Goal: Task Accomplishment & Management: Complete application form

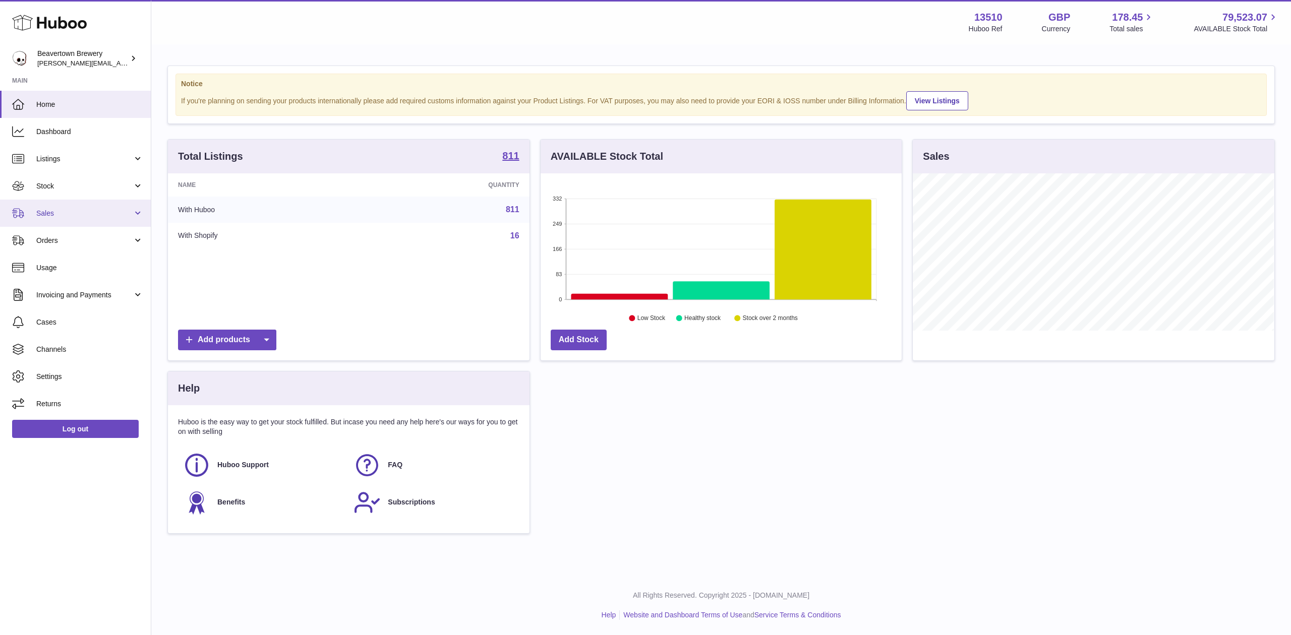
scroll to position [157, 361]
click at [94, 220] on link "Sales" at bounding box center [75, 213] width 151 height 27
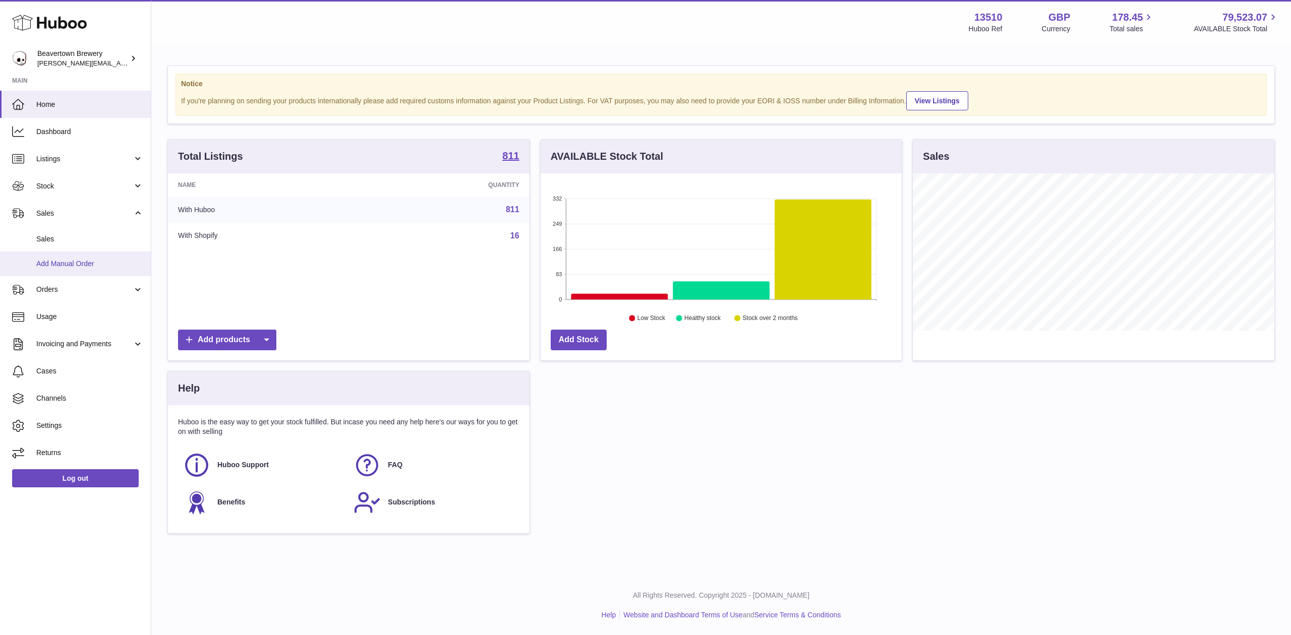
click at [97, 257] on link "Add Manual Order" at bounding box center [75, 264] width 151 height 25
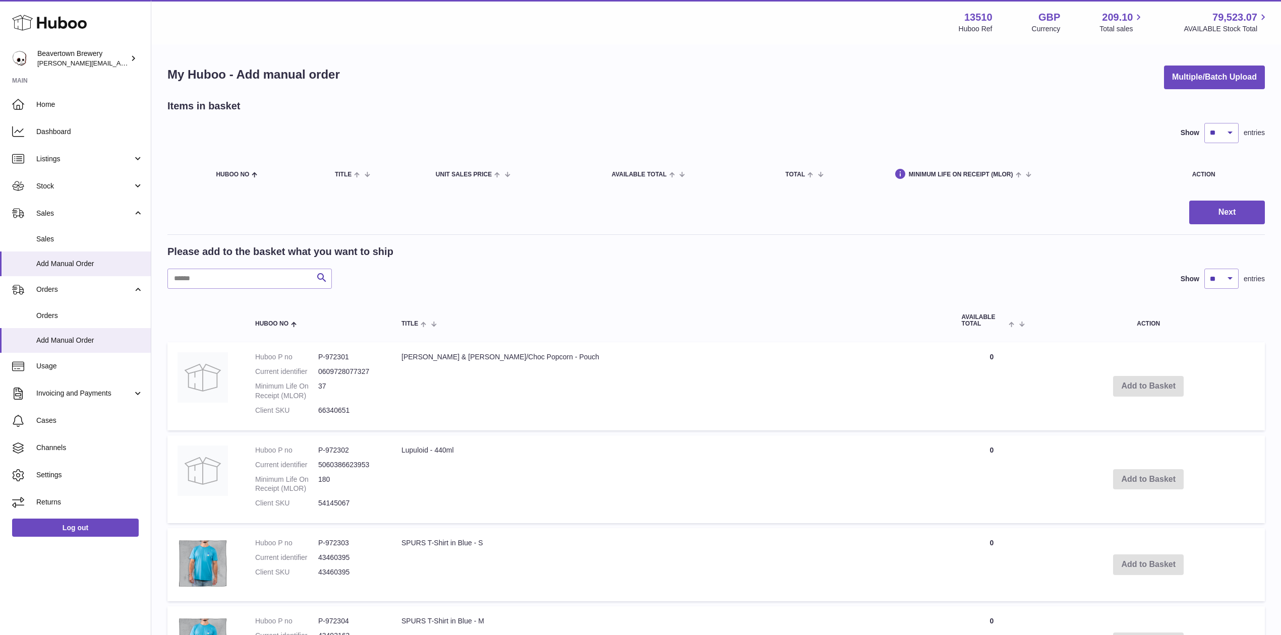
click at [1170, 51] on div "My Huboo - Add manual order Multiple/Batch Upload Items in basket Show ** ** **…" at bounding box center [716, 634] width 1130 height 1178
click at [1177, 71] on button "Multiple/Batch Upload" at bounding box center [1214, 78] width 101 height 24
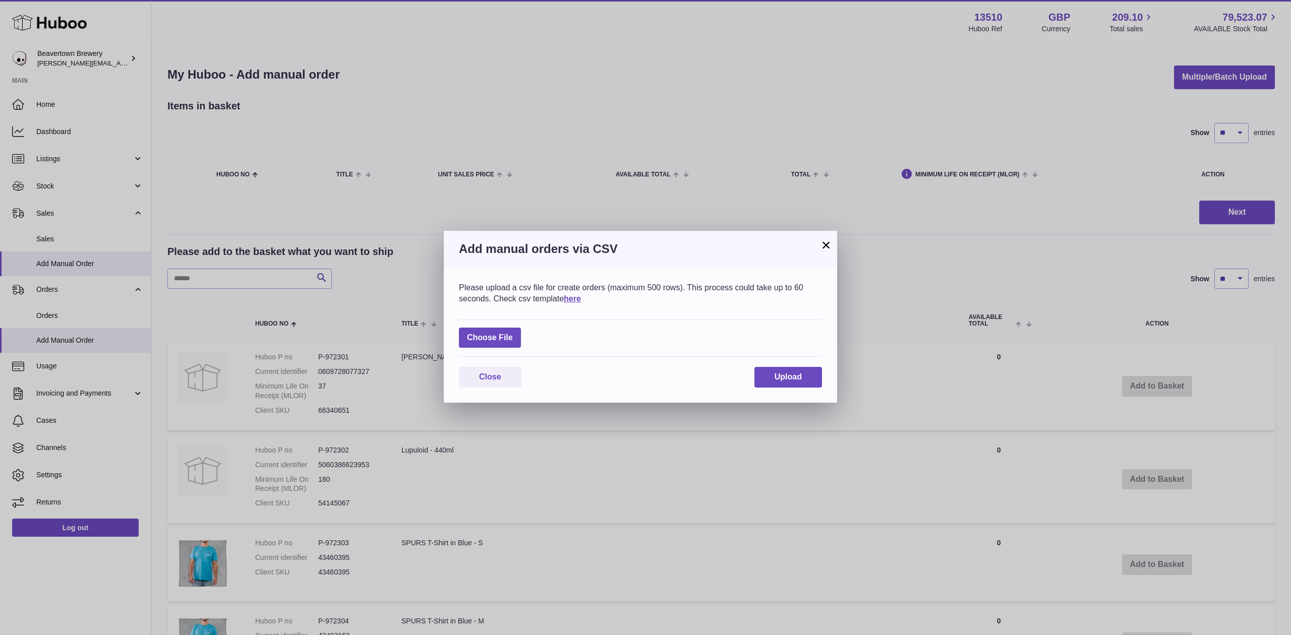
click at [521, 333] on div "Choose File" at bounding box center [640, 339] width 363 height 38
click at [519, 333] on label at bounding box center [490, 338] width 62 height 21
click at [513, 333] on input "file" at bounding box center [513, 333] width 1 height 1
type input "**********"
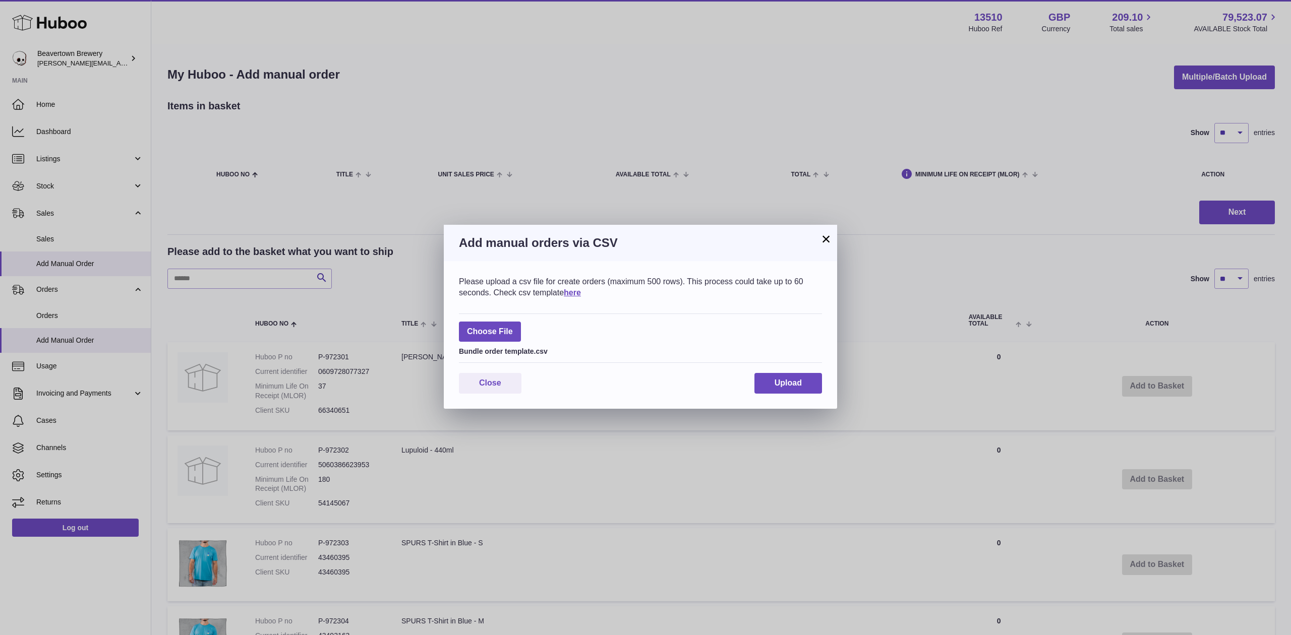
click at [749, 386] on div "Close Upload" at bounding box center [640, 383] width 363 height 21
click at [771, 389] on button "Upload" at bounding box center [789, 383] width 68 height 21
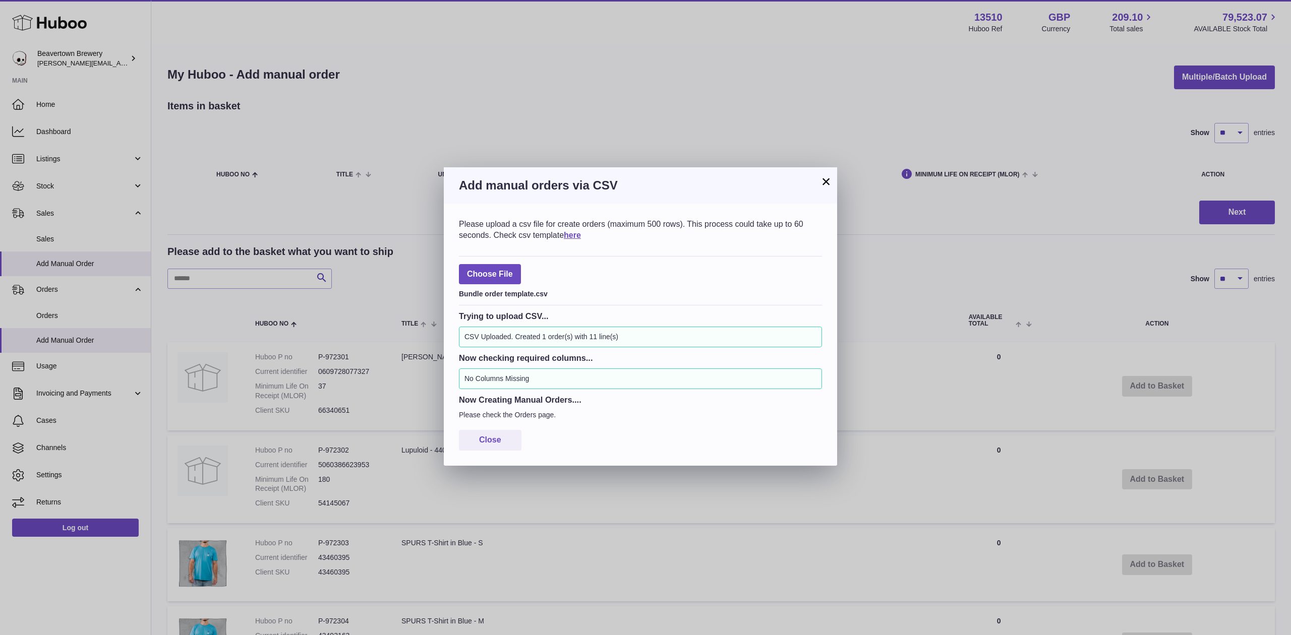
click at [832, 178] on button "×" at bounding box center [826, 182] width 12 height 12
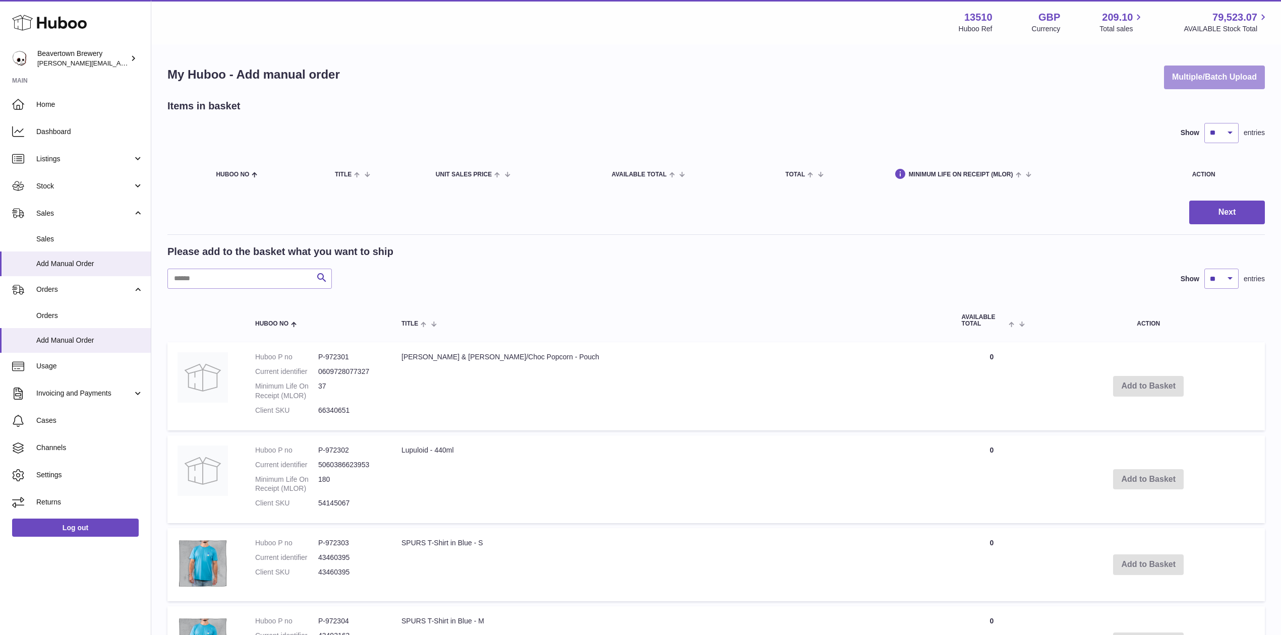
click at [1181, 78] on button "Multiple/Batch Upload" at bounding box center [1214, 78] width 101 height 24
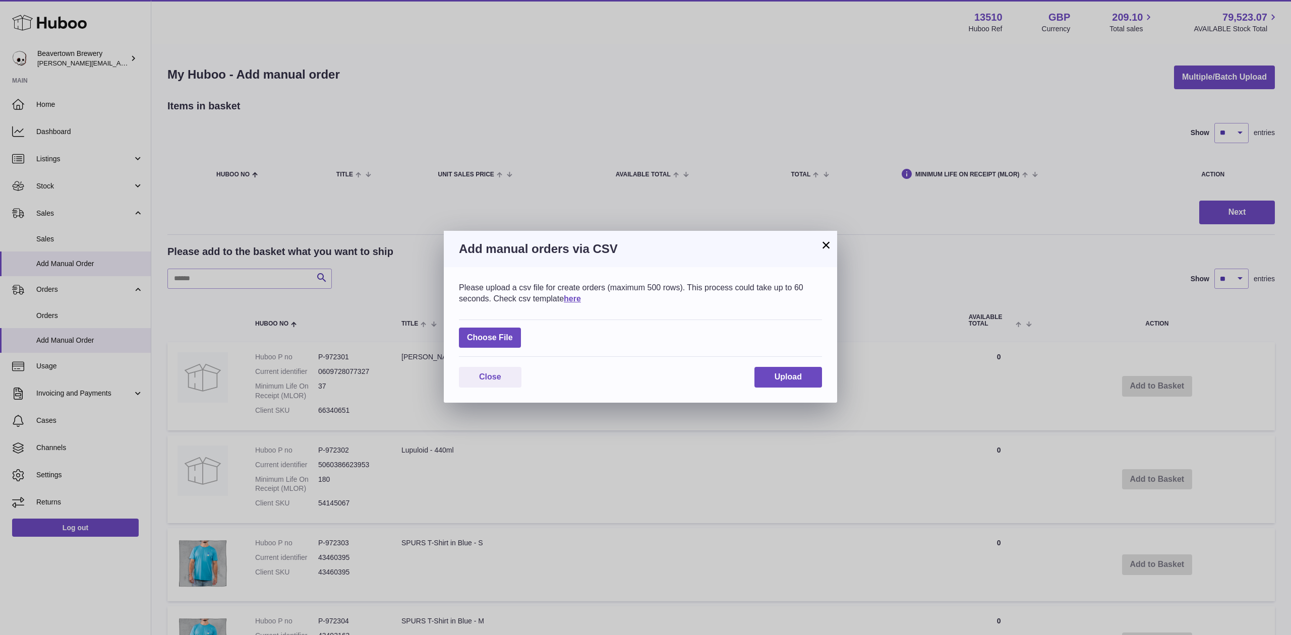
click at [526, 327] on div "Choose File" at bounding box center [640, 339] width 363 height 38
click at [511, 329] on label at bounding box center [490, 338] width 62 height 21
click at [513, 333] on input "file" at bounding box center [513, 333] width 1 height 1
type input "**********"
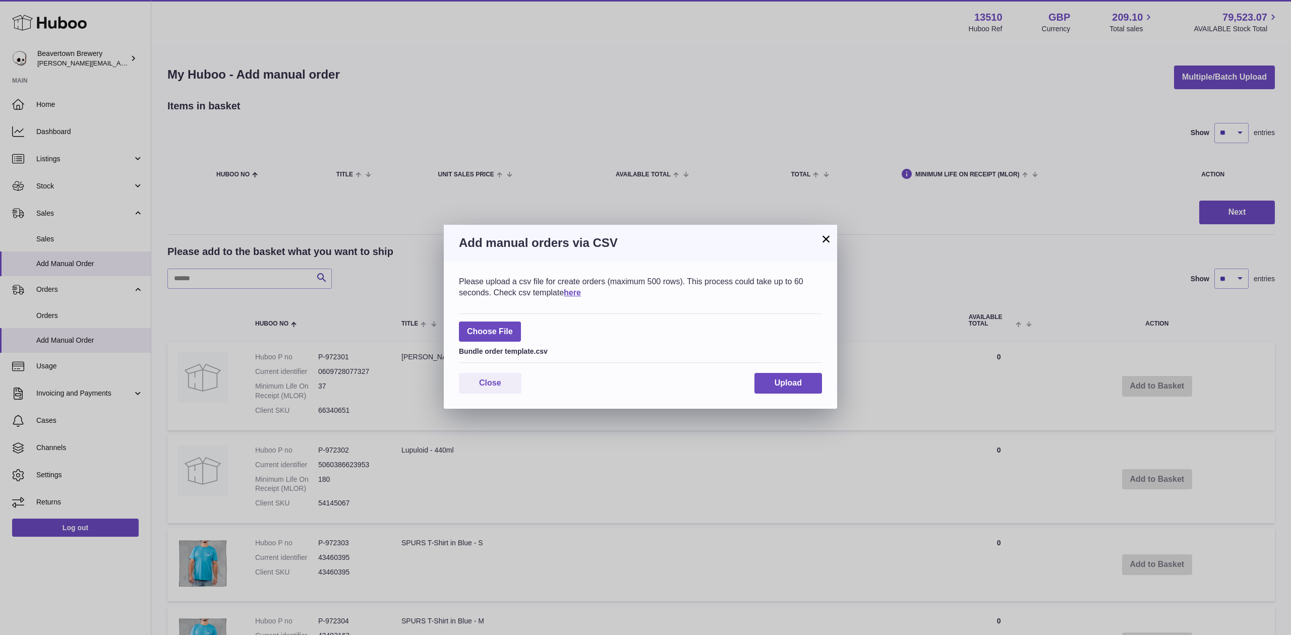
click at [749, 377] on div "Close Upload" at bounding box center [640, 383] width 363 height 21
click at [757, 379] on button "Upload" at bounding box center [789, 383] width 68 height 21
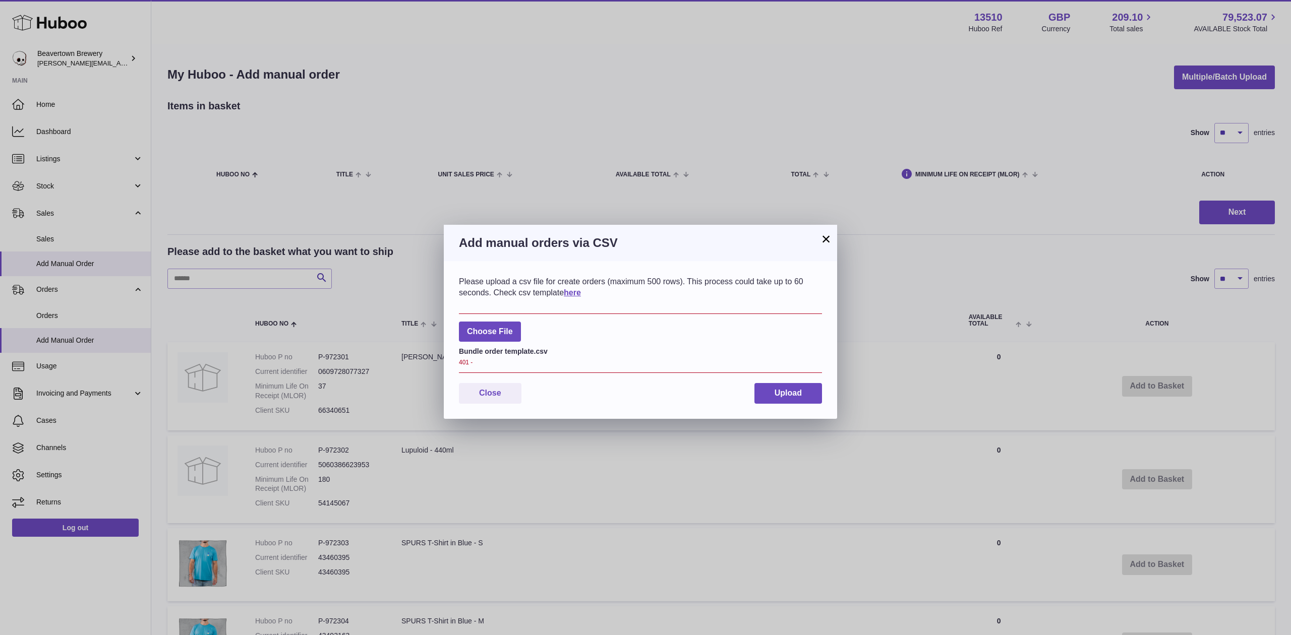
click at [814, 224] on div "× Add manual orders via CSV Please upload a csv file for create orders (maximum…" at bounding box center [645, 317] width 1291 height 635
click at [830, 233] on button "×" at bounding box center [826, 239] width 12 height 12
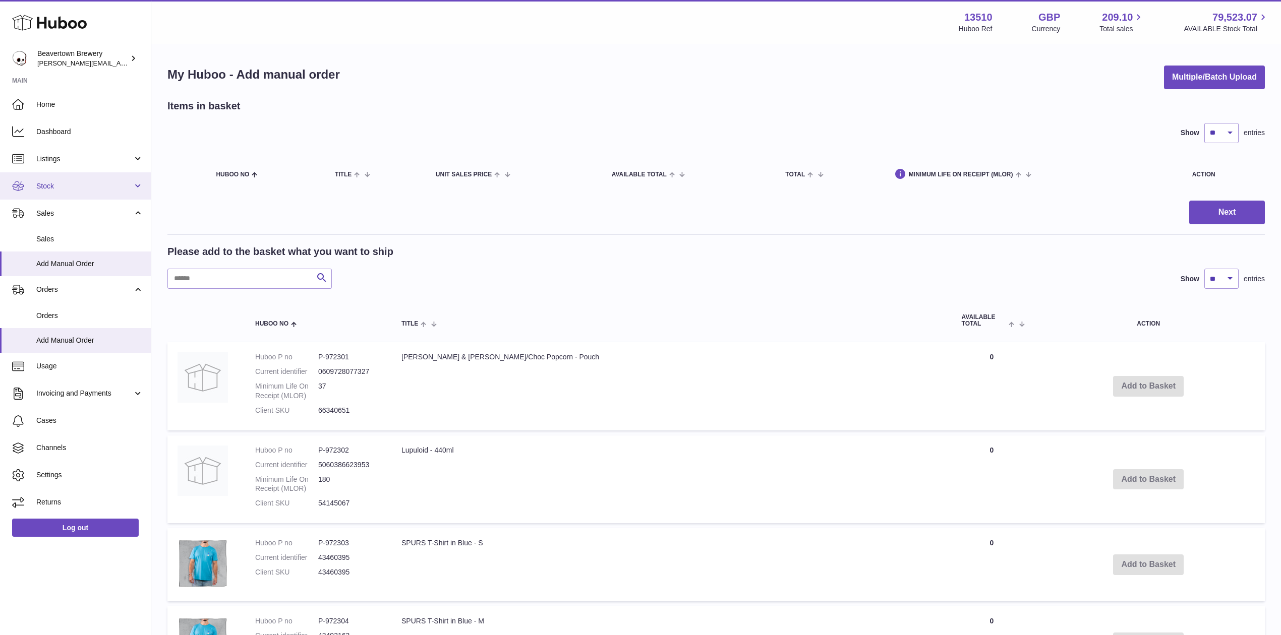
click at [41, 182] on span "Stock" at bounding box center [84, 187] width 96 height 10
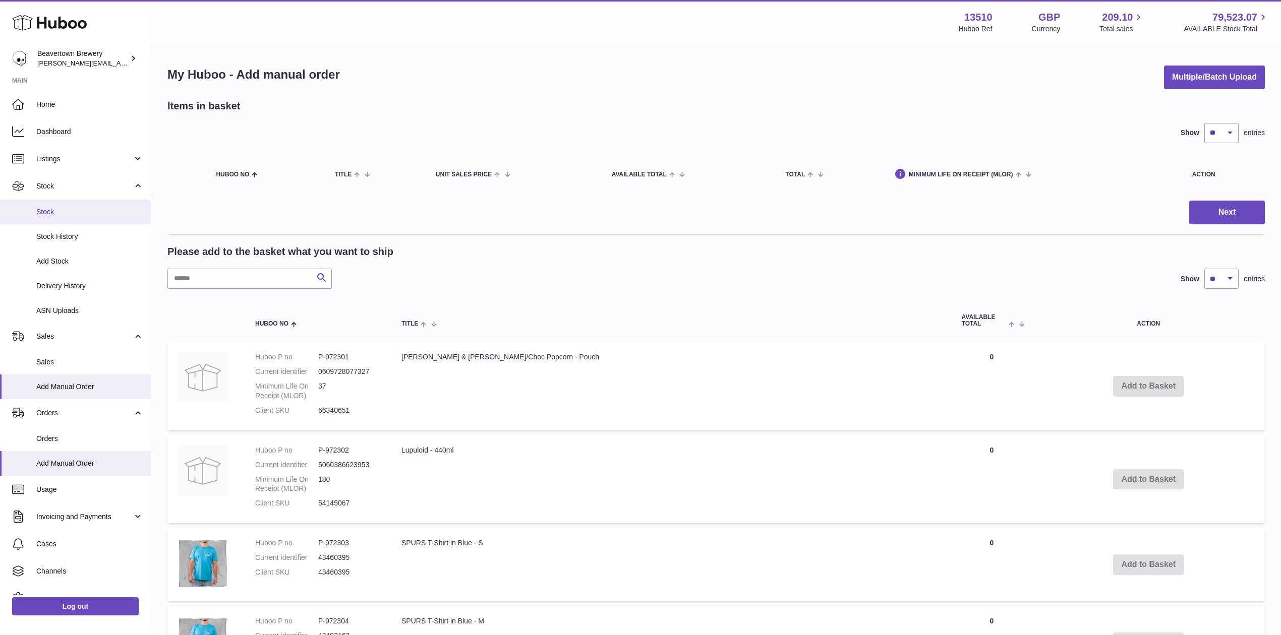
click at [61, 204] on link "Stock" at bounding box center [75, 212] width 151 height 25
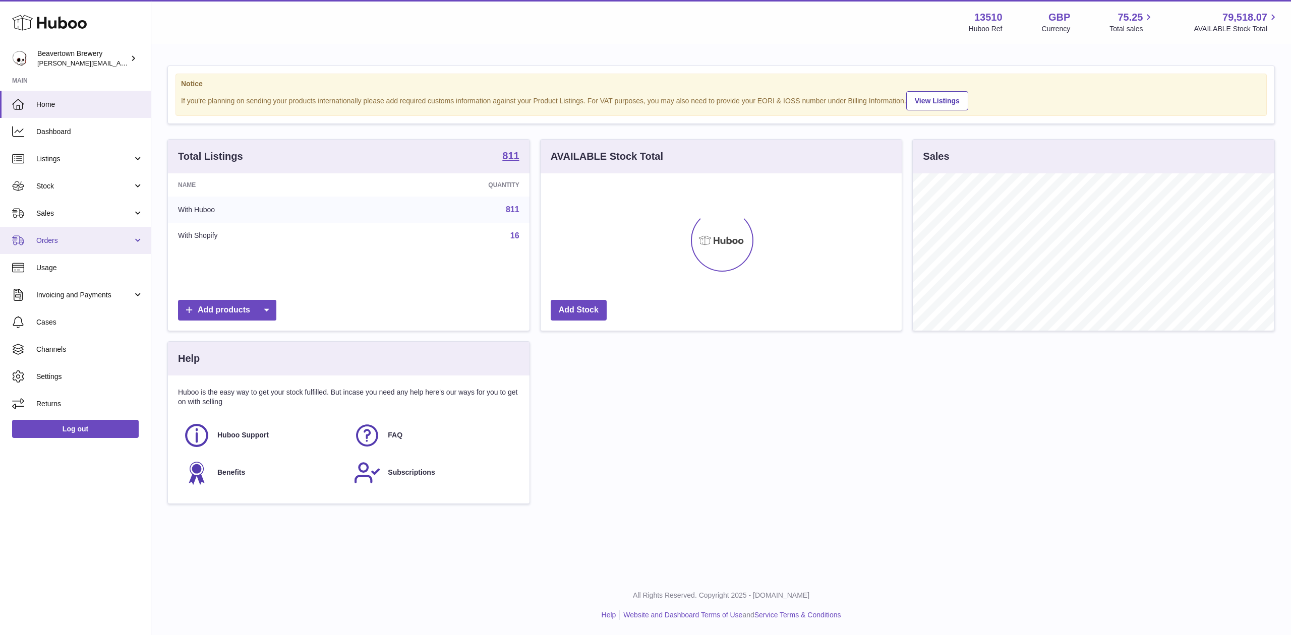
scroll to position [157, 361]
click at [69, 206] on link "Sales" at bounding box center [75, 213] width 151 height 27
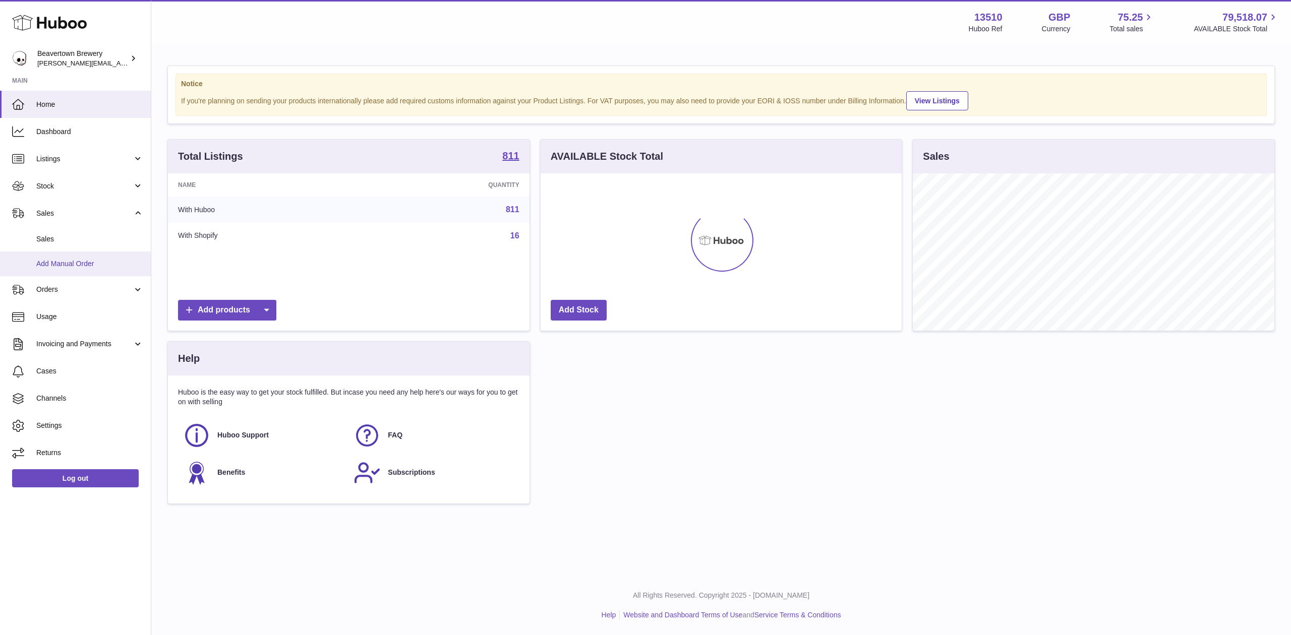
click at [70, 260] on span "Add Manual Order" at bounding box center [89, 264] width 107 height 10
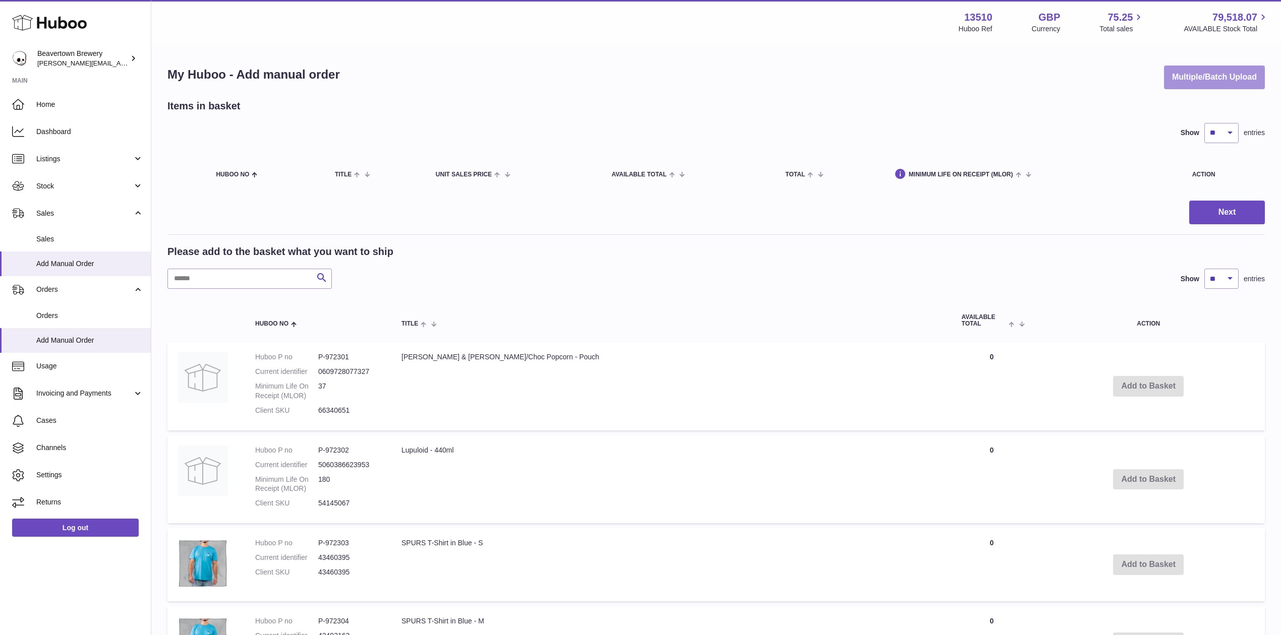
click at [1173, 88] on button "Multiple/Batch Upload" at bounding box center [1214, 78] width 101 height 24
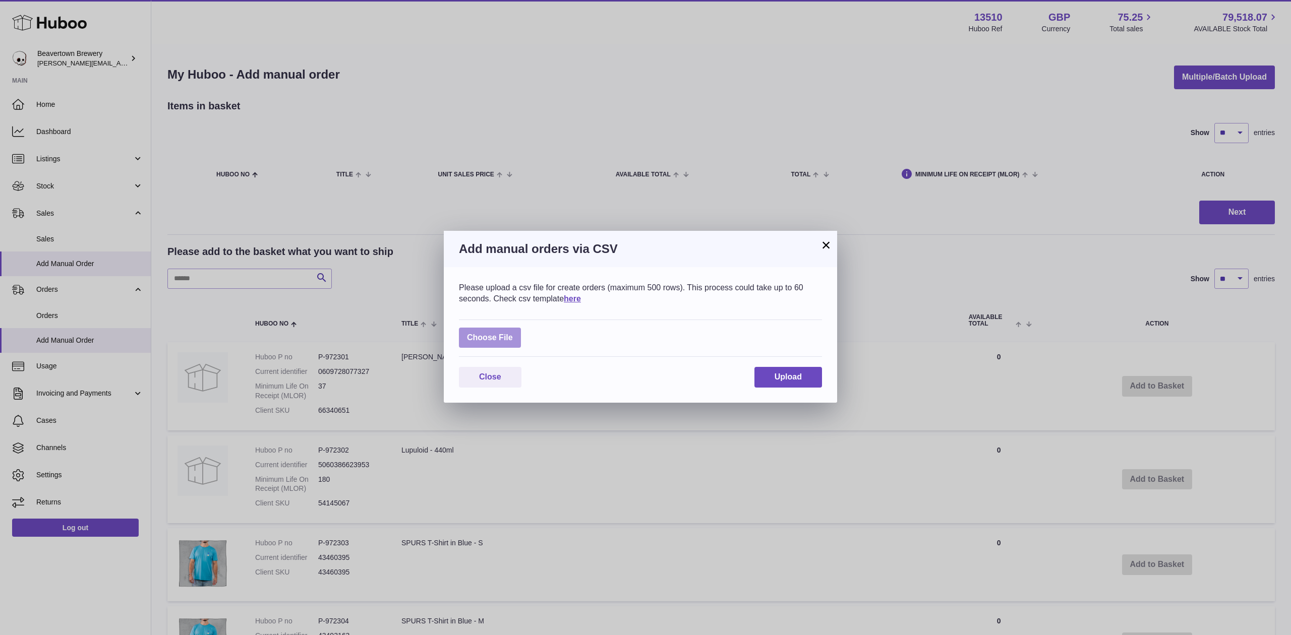
click at [483, 330] on label at bounding box center [490, 338] width 62 height 21
click at [513, 333] on input "file" at bounding box center [513, 333] width 1 height 1
type input "**********"
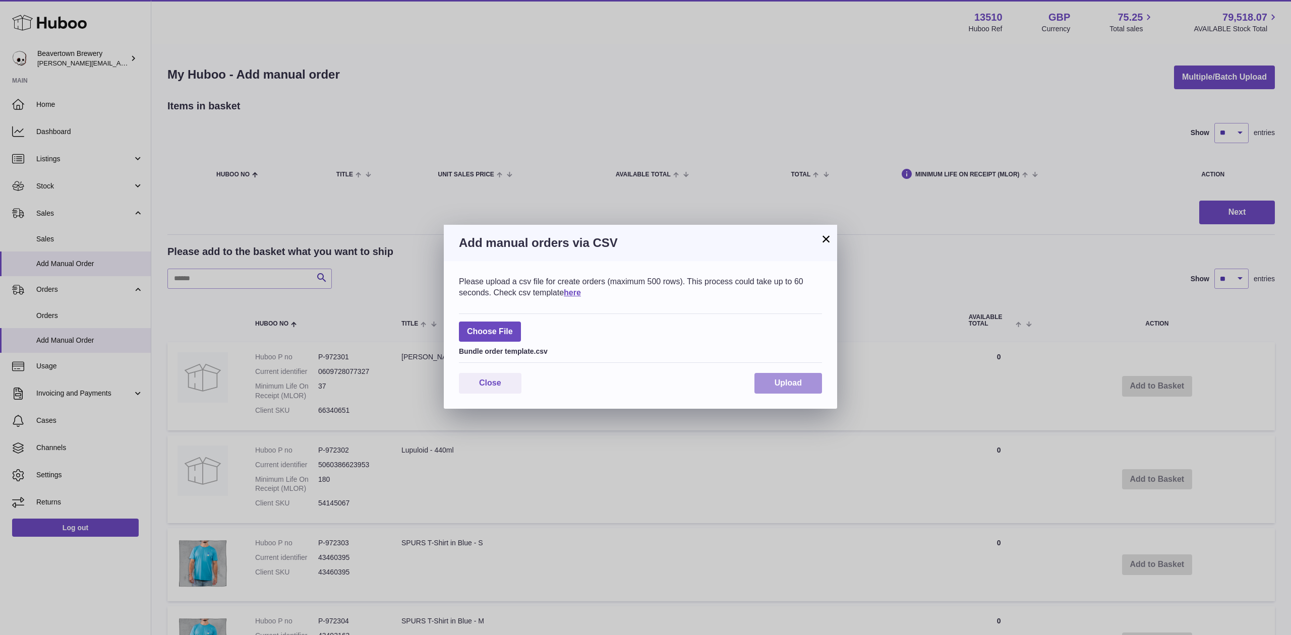
click at [769, 381] on button "Upload" at bounding box center [789, 383] width 68 height 21
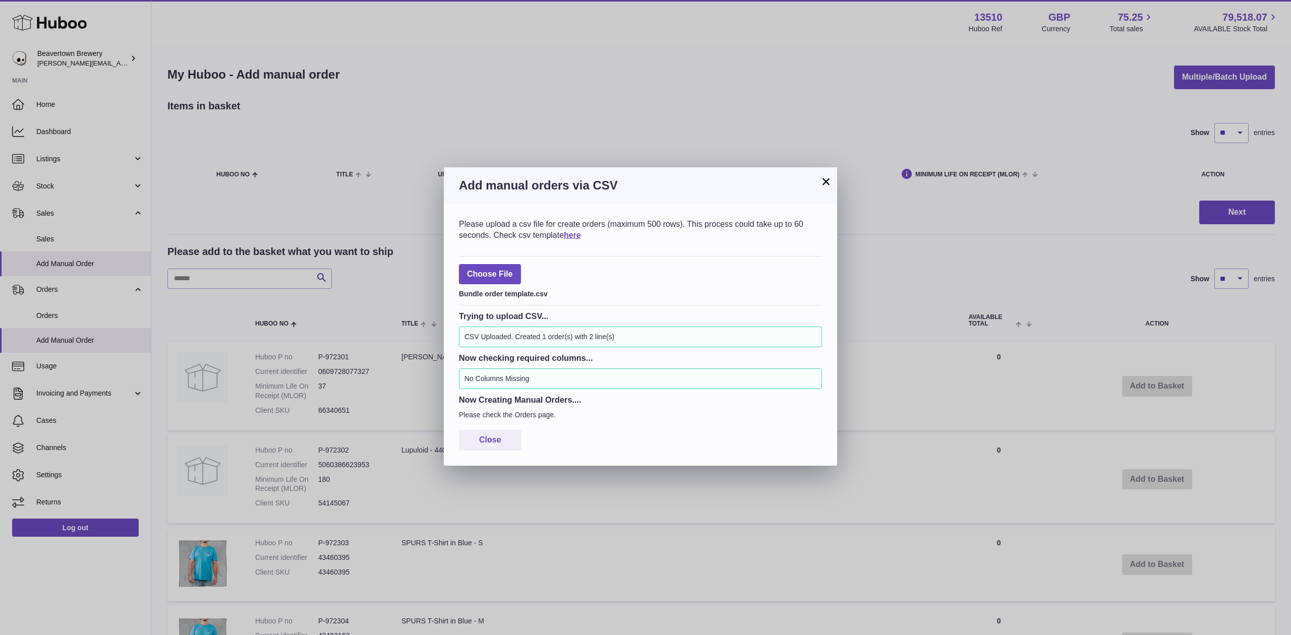
click at [819, 177] on div "Add manual orders via CSV" at bounding box center [640, 185] width 393 height 36
click at [836, 192] on div "Add manual orders via CSV" at bounding box center [640, 185] width 393 height 36
click at [825, 184] on button "×" at bounding box center [826, 182] width 12 height 12
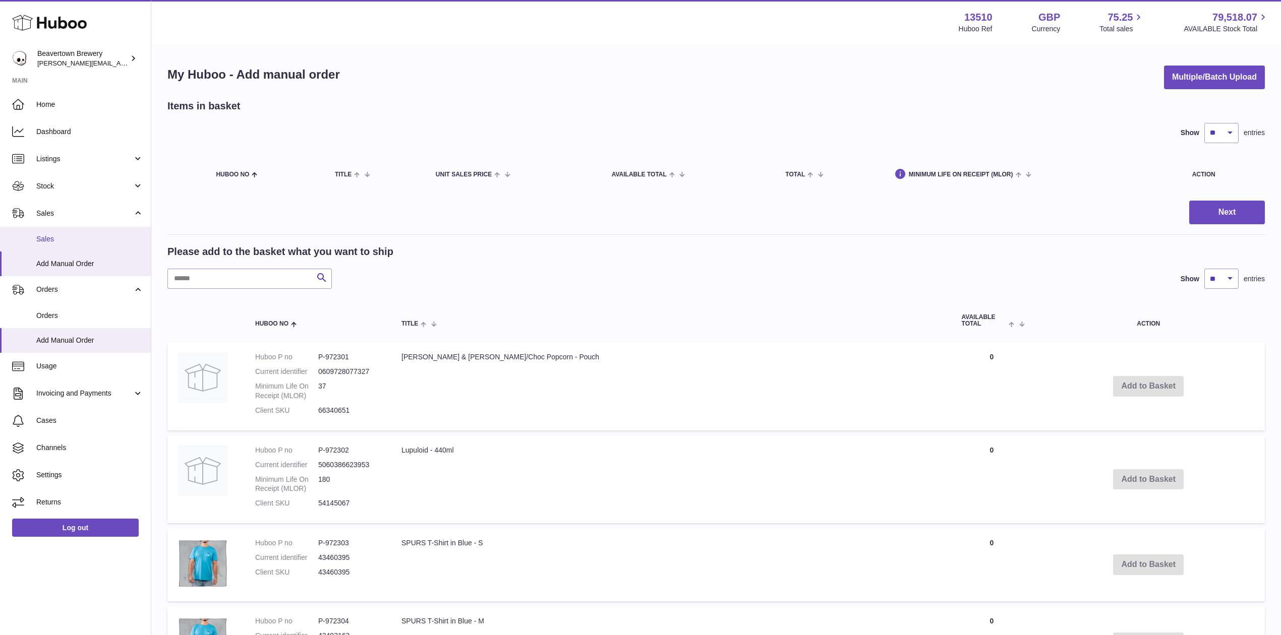
click at [82, 228] on link "Sales" at bounding box center [75, 239] width 151 height 25
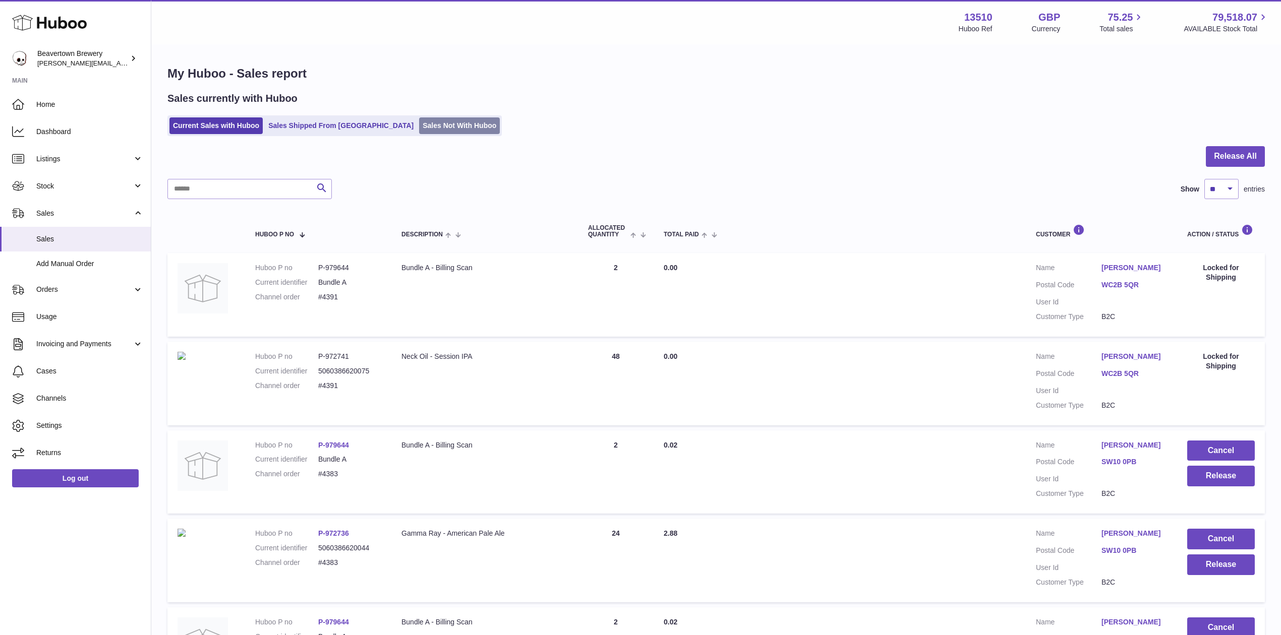
click at [419, 130] on link "Sales Not With Huboo" at bounding box center [459, 126] width 81 height 17
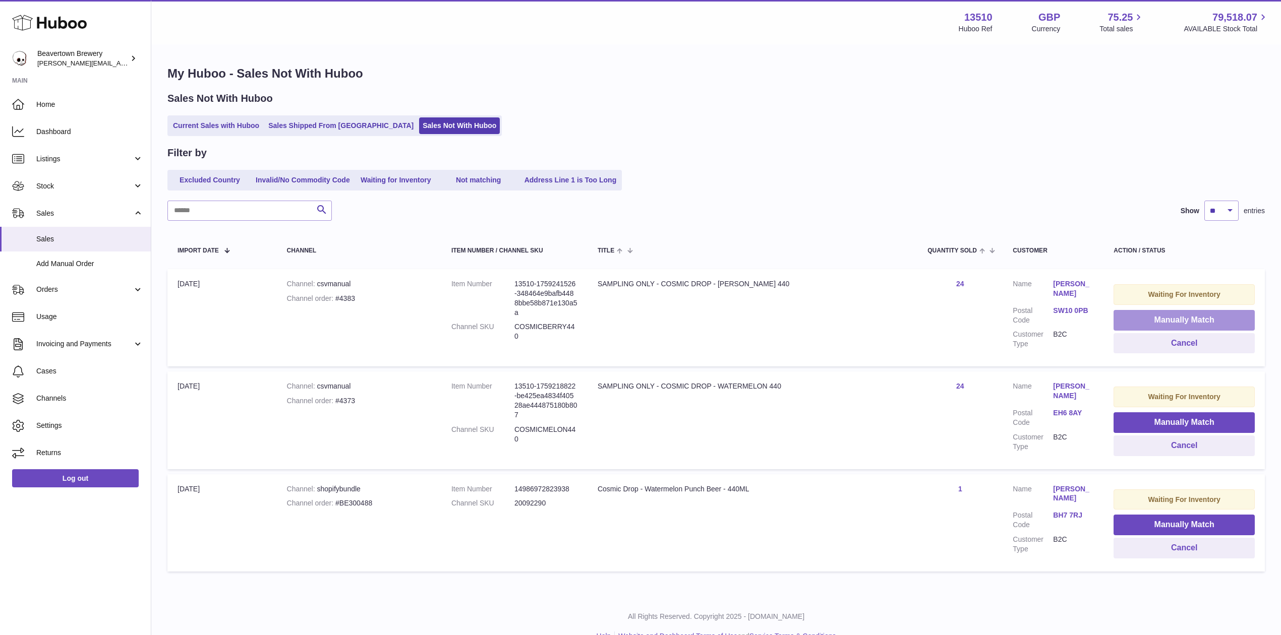
click at [1163, 316] on button "Manually Match" at bounding box center [1184, 320] width 141 height 21
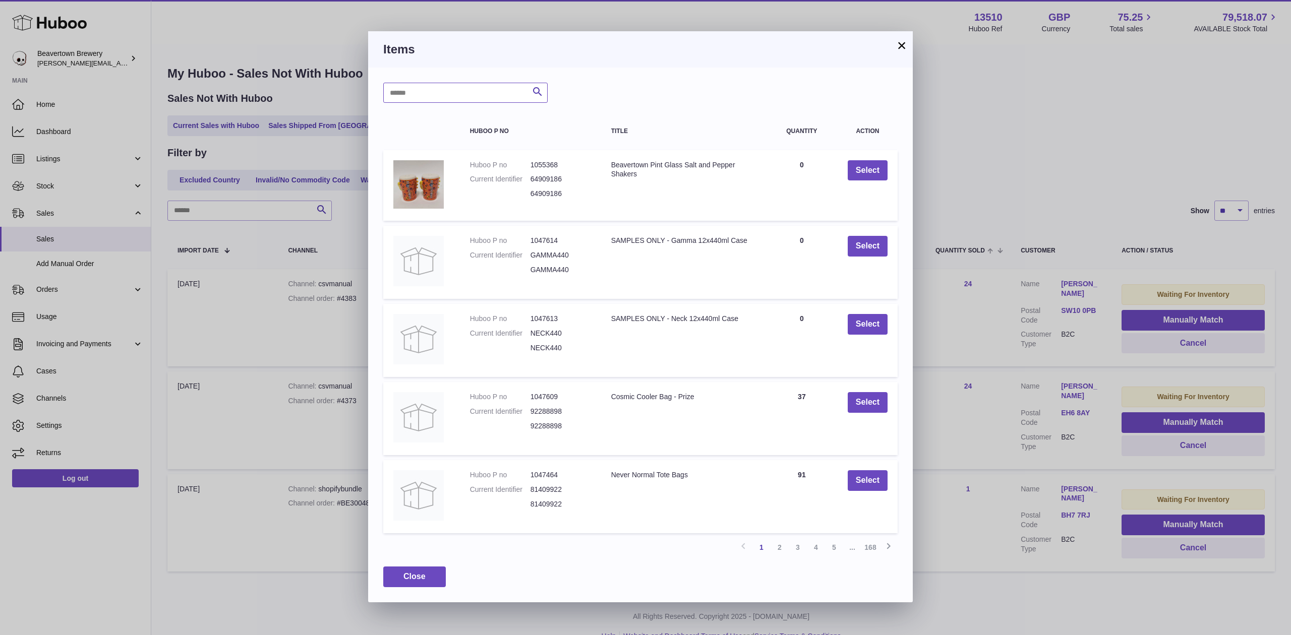
click at [438, 96] on input "text" at bounding box center [465, 93] width 164 height 20
type input "*****"
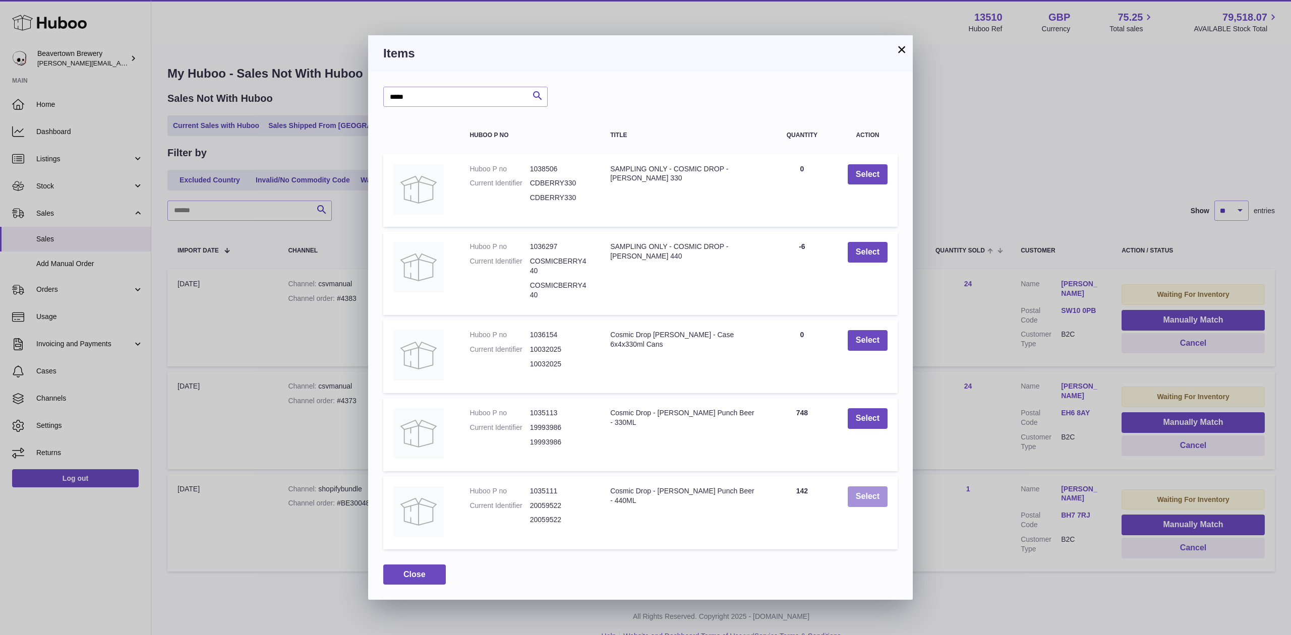
click at [855, 486] on td "Select" at bounding box center [868, 513] width 60 height 73
click at [868, 501] on button "Select" at bounding box center [868, 497] width 40 height 21
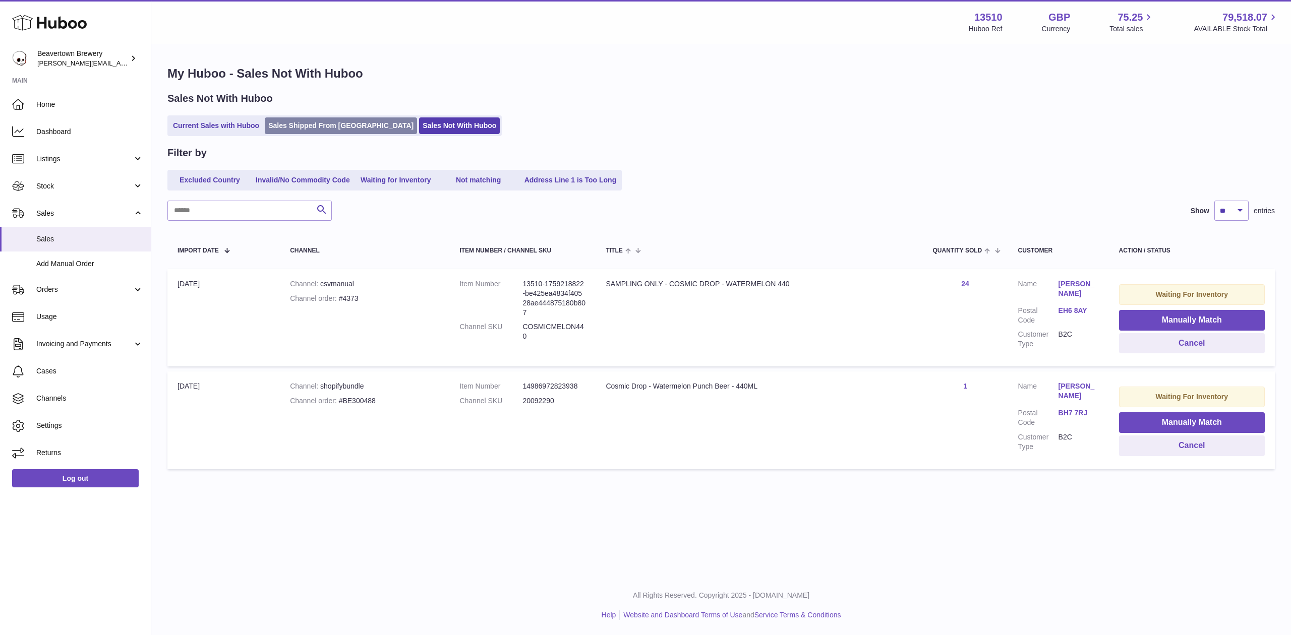
click at [285, 123] on link "Sales Shipped From [GEOGRAPHIC_DATA]" at bounding box center [341, 126] width 152 height 17
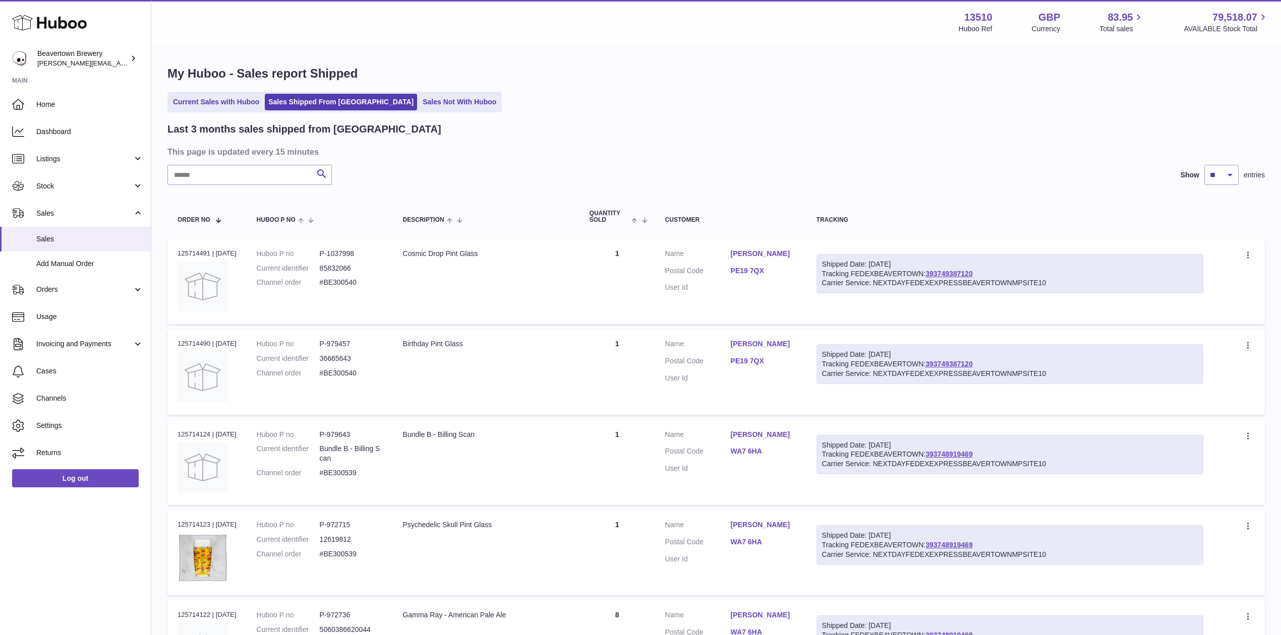
click at [257, 190] on div "Last 3 months sales shipped from [GEOGRAPHIC_DATA] This page is updated every 1…" at bounding box center [715, 642] width 1097 height 1039
click at [248, 180] on input "text" at bounding box center [249, 175] width 164 height 20
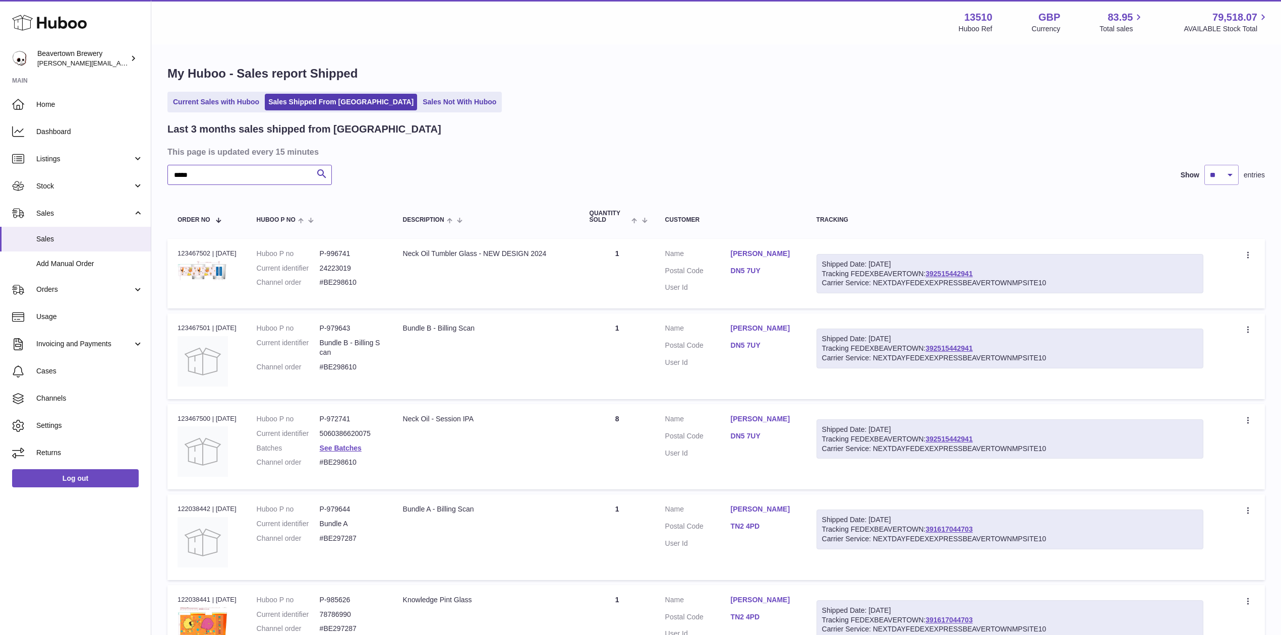
click at [254, 179] on input "*****" at bounding box center [249, 175] width 164 height 20
type input "*"
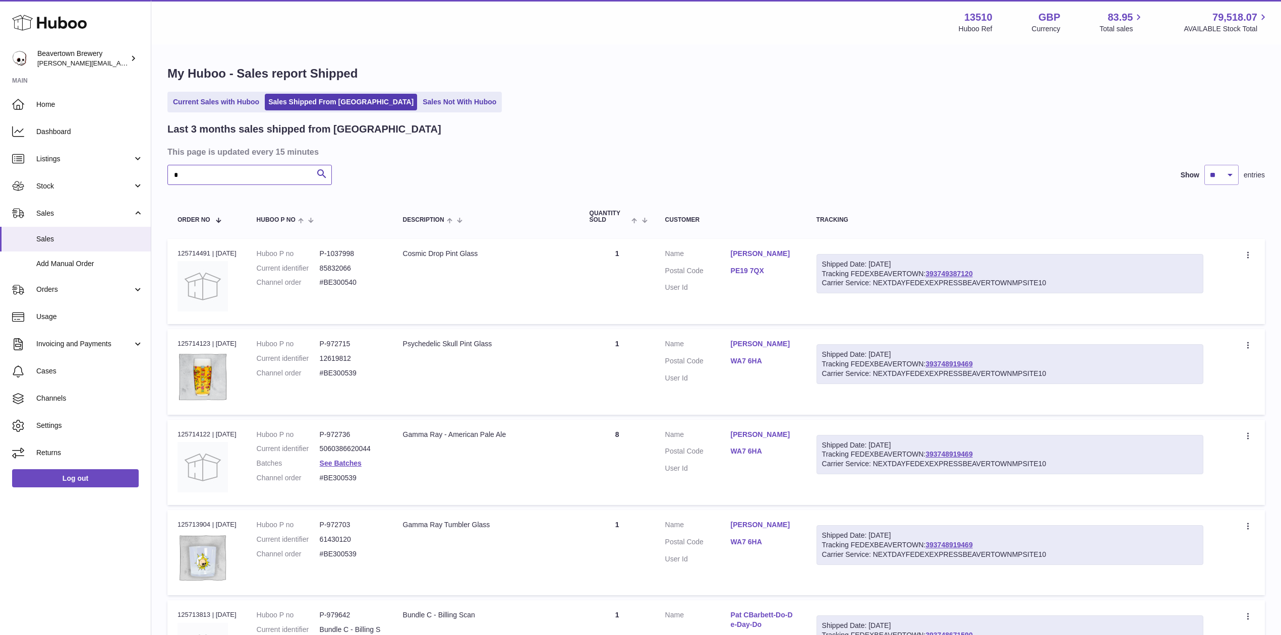
type input "*"
